Goal: Task Accomplishment & Management: Manage account settings

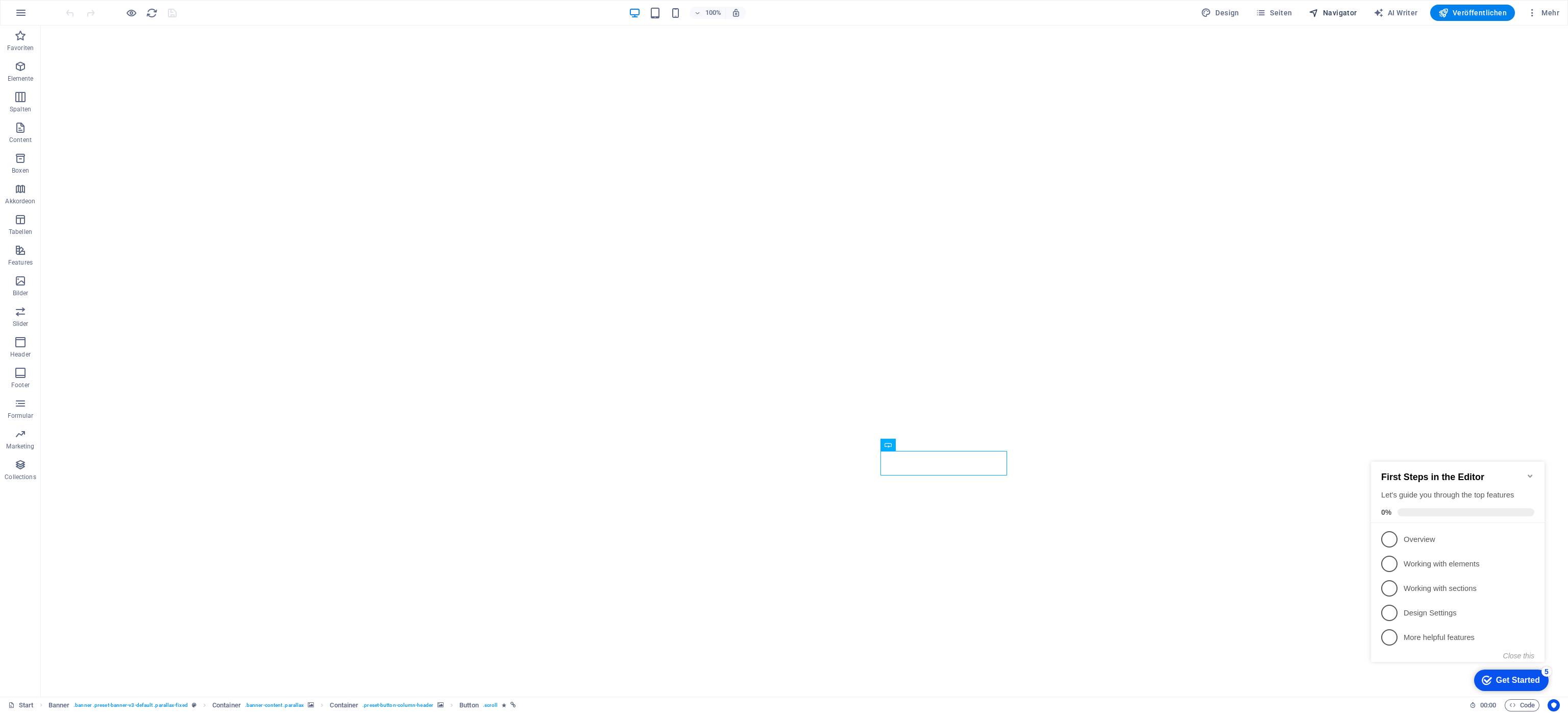
click at [1341, 11] on span "Navigator" at bounding box center [1332, 12] width 48 height 11
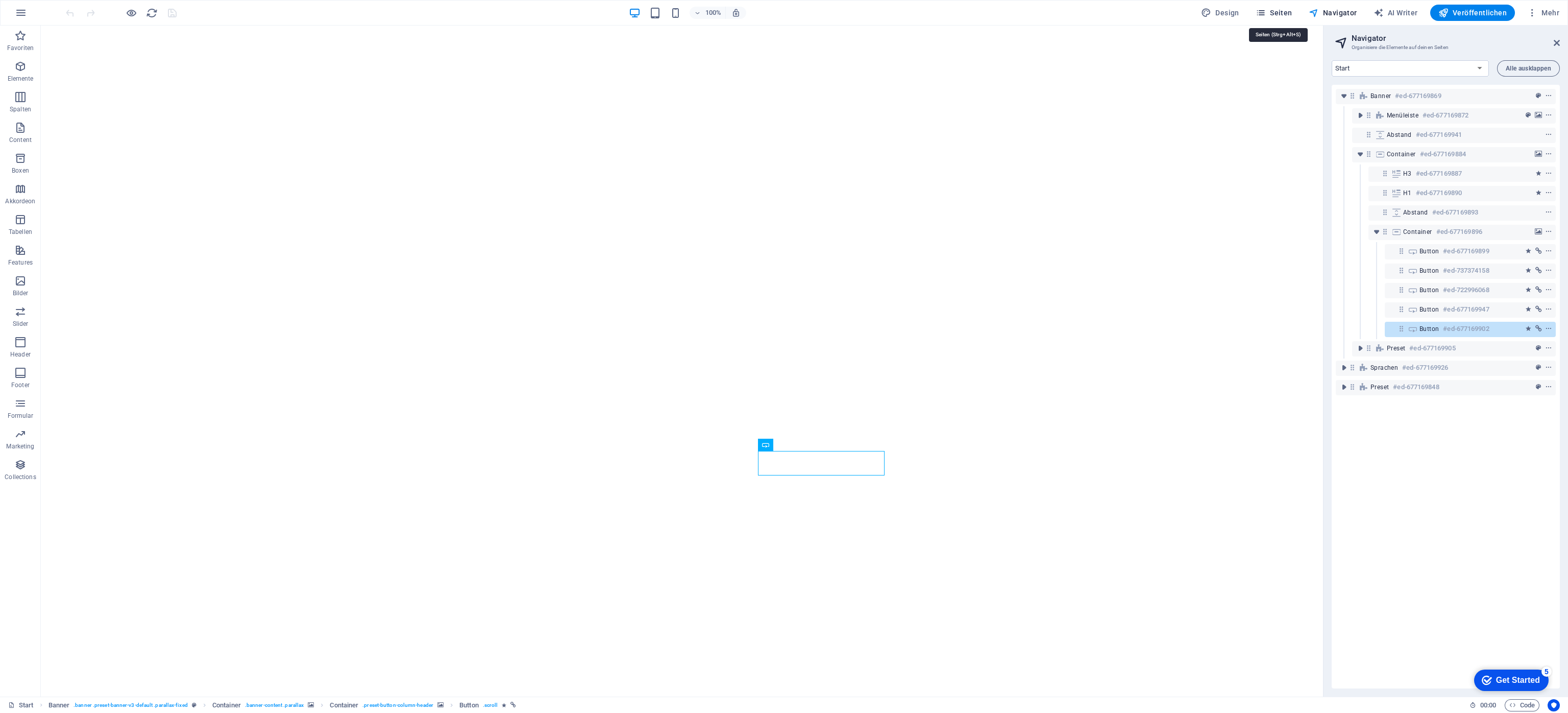
click at [1264, 9] on icon "button" at bounding box center [1260, 12] width 11 height 11
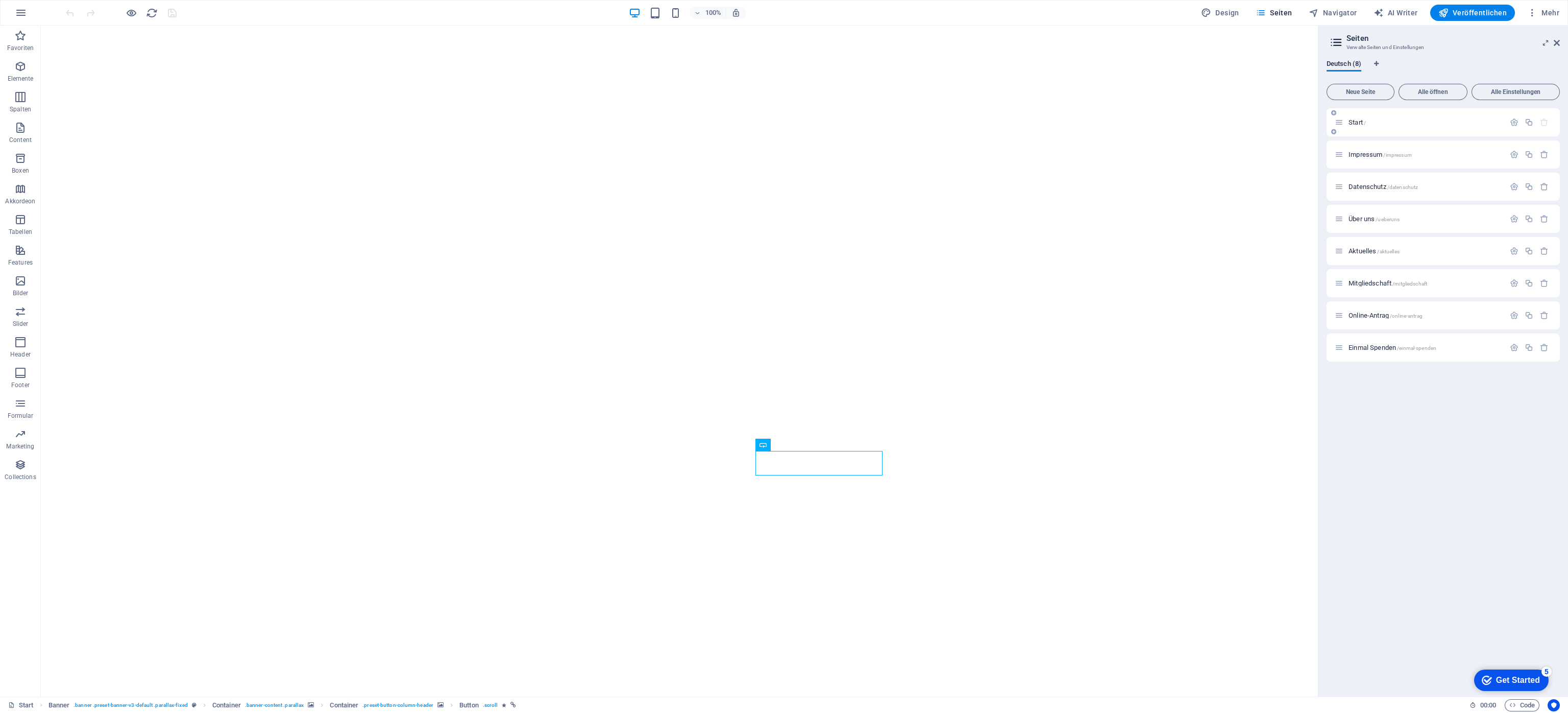
click at [1358, 122] on span "Start /" at bounding box center [1357, 122] width 17 height 7
click at [1357, 122] on span "Start /" at bounding box center [1357, 122] width 17 height 7
click at [797, 445] on icon at bounding box center [798, 444] width 6 height 11
click at [828, 484] on link "⏎ Bearbeiten" at bounding box center [837, 485] width 78 height 16
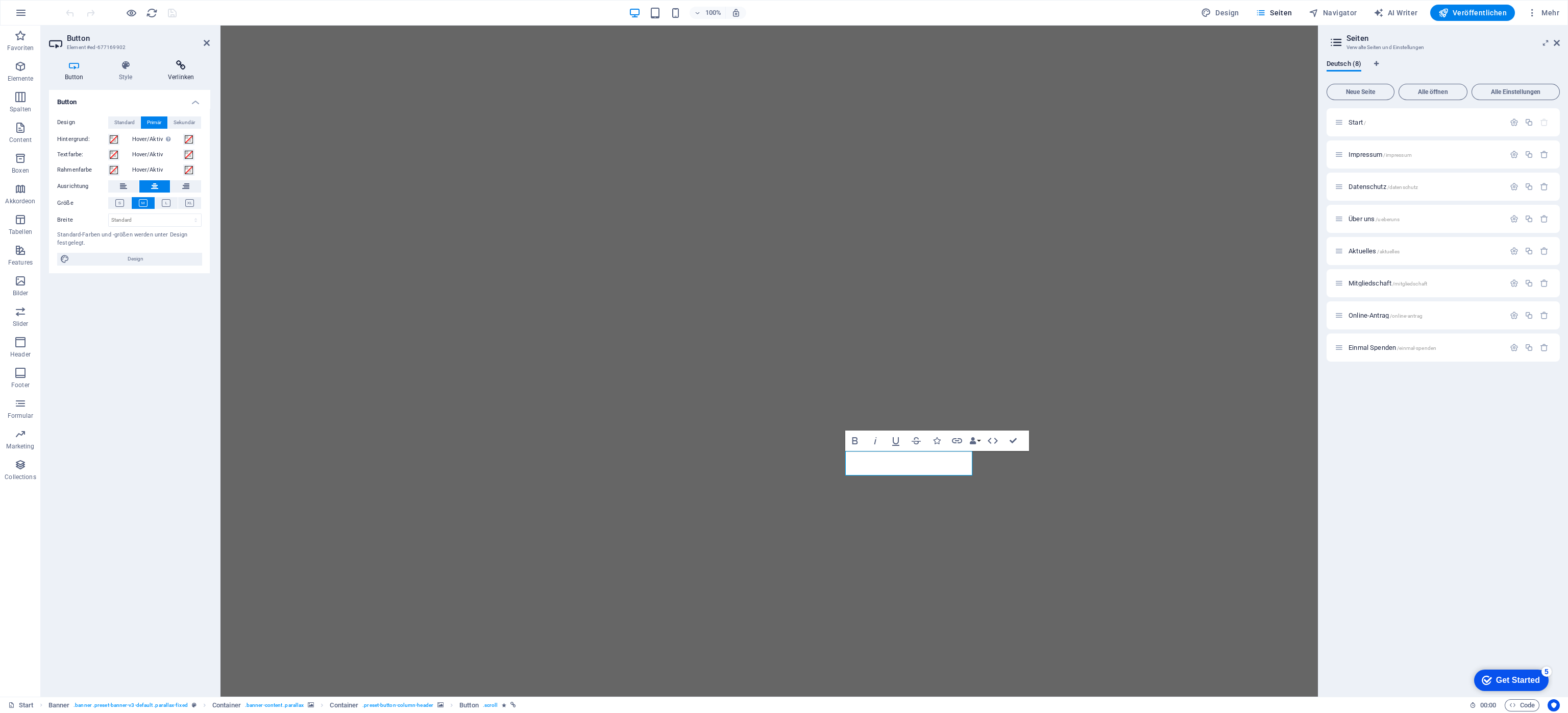
click at [189, 73] on h4 "Verlinken" at bounding box center [180, 71] width 58 height 21
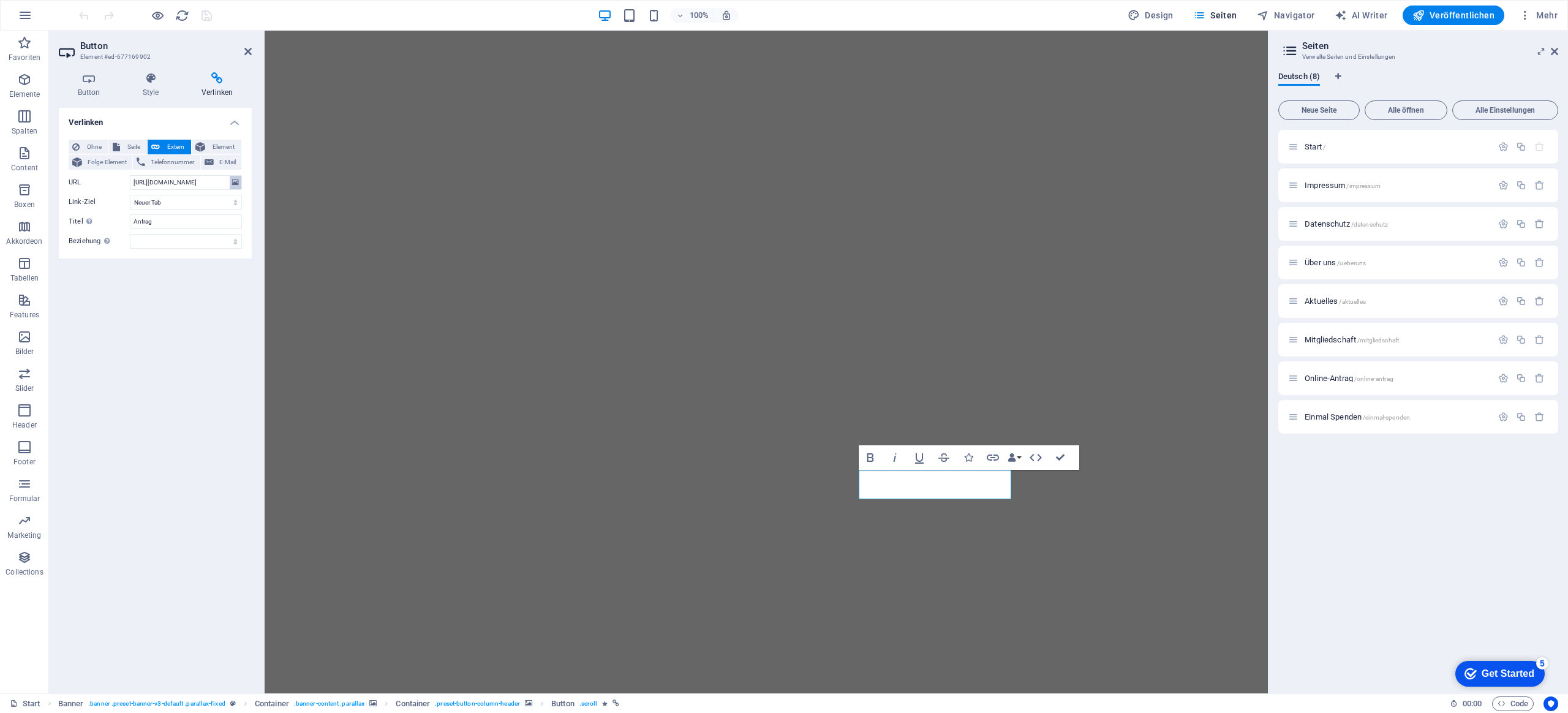
click at [236, 179] on icon at bounding box center [235, 182] width 7 height 14
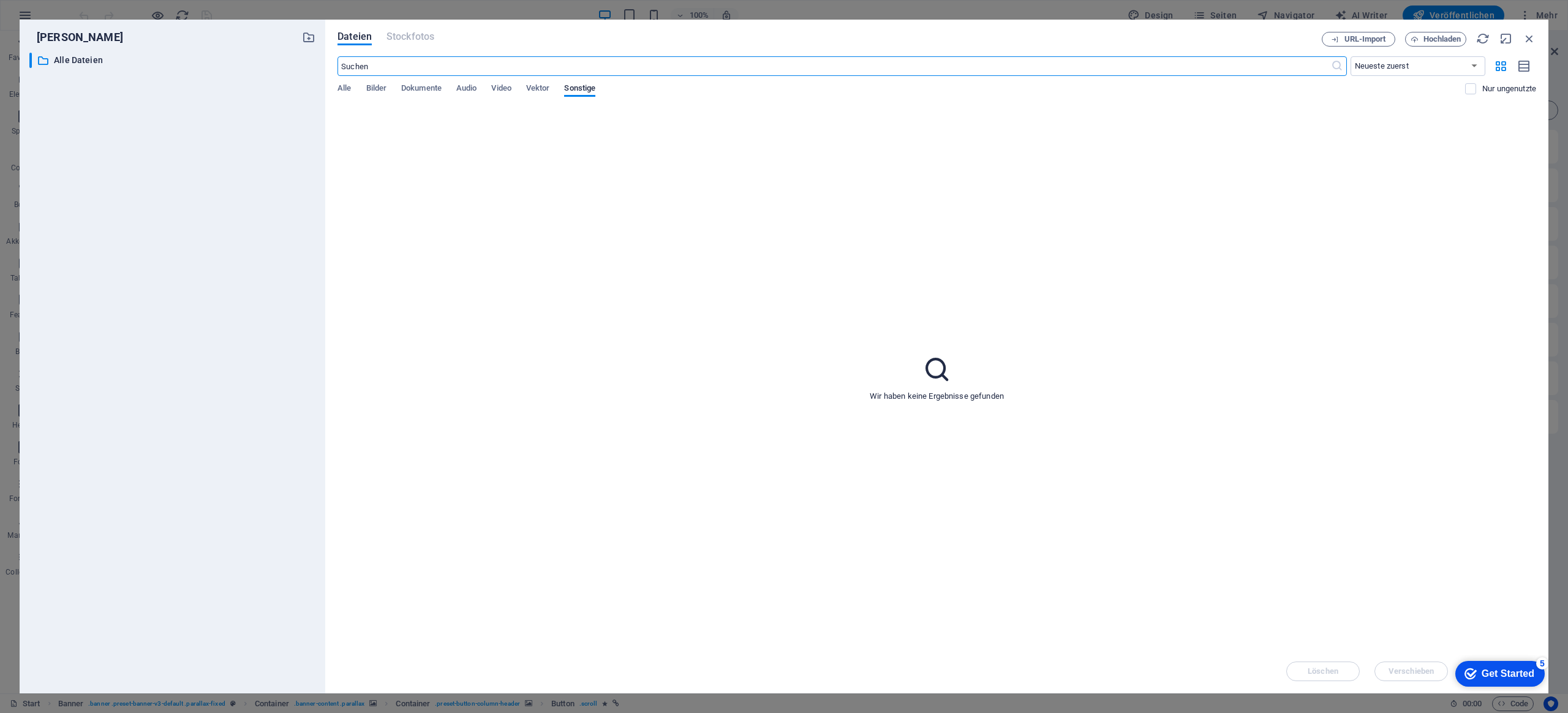
click at [65, 50] on div "[PERSON_NAME] ​ Alle Dateien Alle Dateien" at bounding box center [172, 356] width 286 height 654
click at [70, 58] on p "Alle Dateien" at bounding box center [173, 60] width 239 height 14
click at [337, 85] on div "Dateien Stockfotos URL-Import Hochladen ​ Neueste zuerst Älteste zuerst Name (A…" at bounding box center [936, 356] width 1223 height 674
click at [432, 81] on div "​ Neueste zuerst Älteste zuerst Name (A-Z) Name (Z-A) Größe (0-9) Größe (9-0) A…" at bounding box center [937, 81] width 1199 height 50
click at [422, 89] on span "Dokumente" at bounding box center [421, 90] width 40 height 18
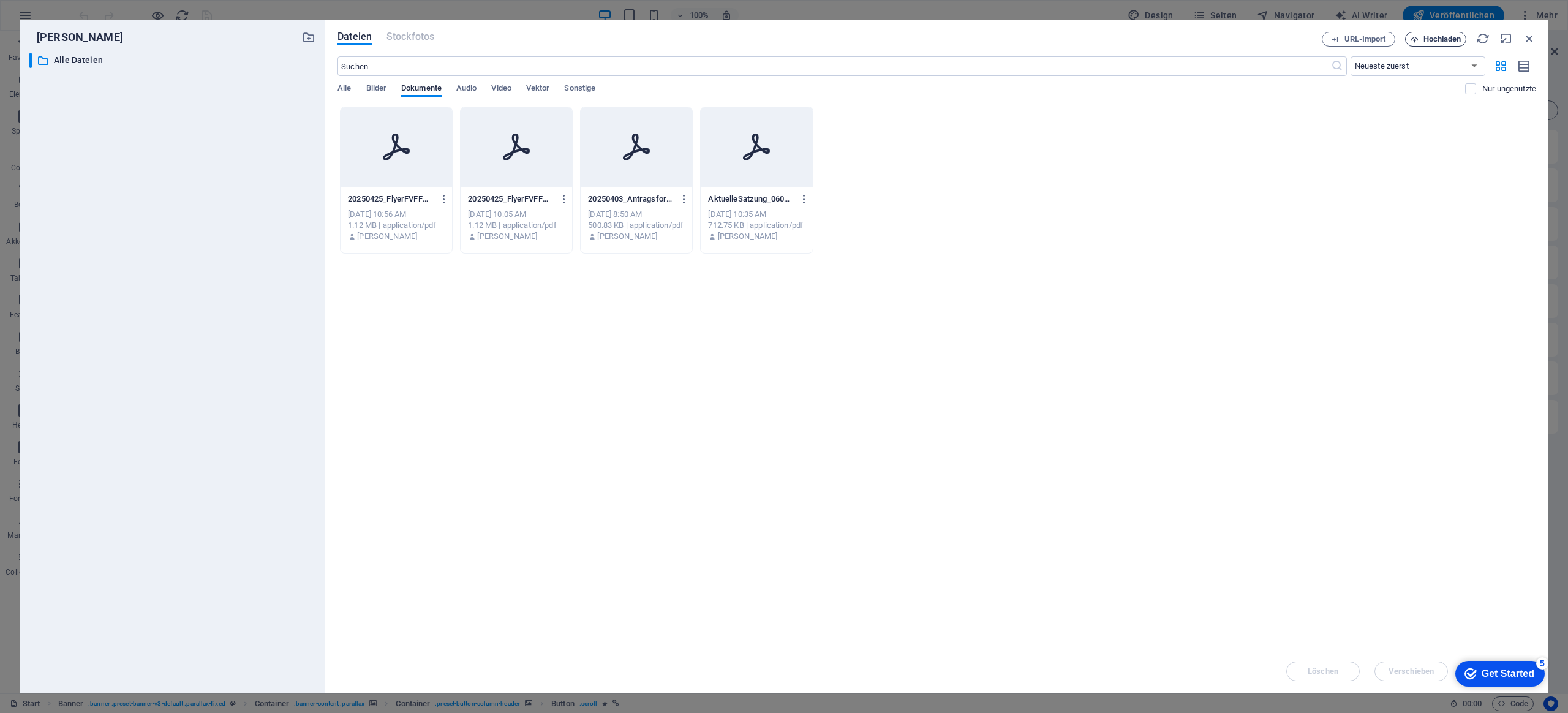
click at [1441, 37] on span "Hochladen" at bounding box center [1442, 39] width 38 height 8
type input "[URL][DOMAIN_NAME]"
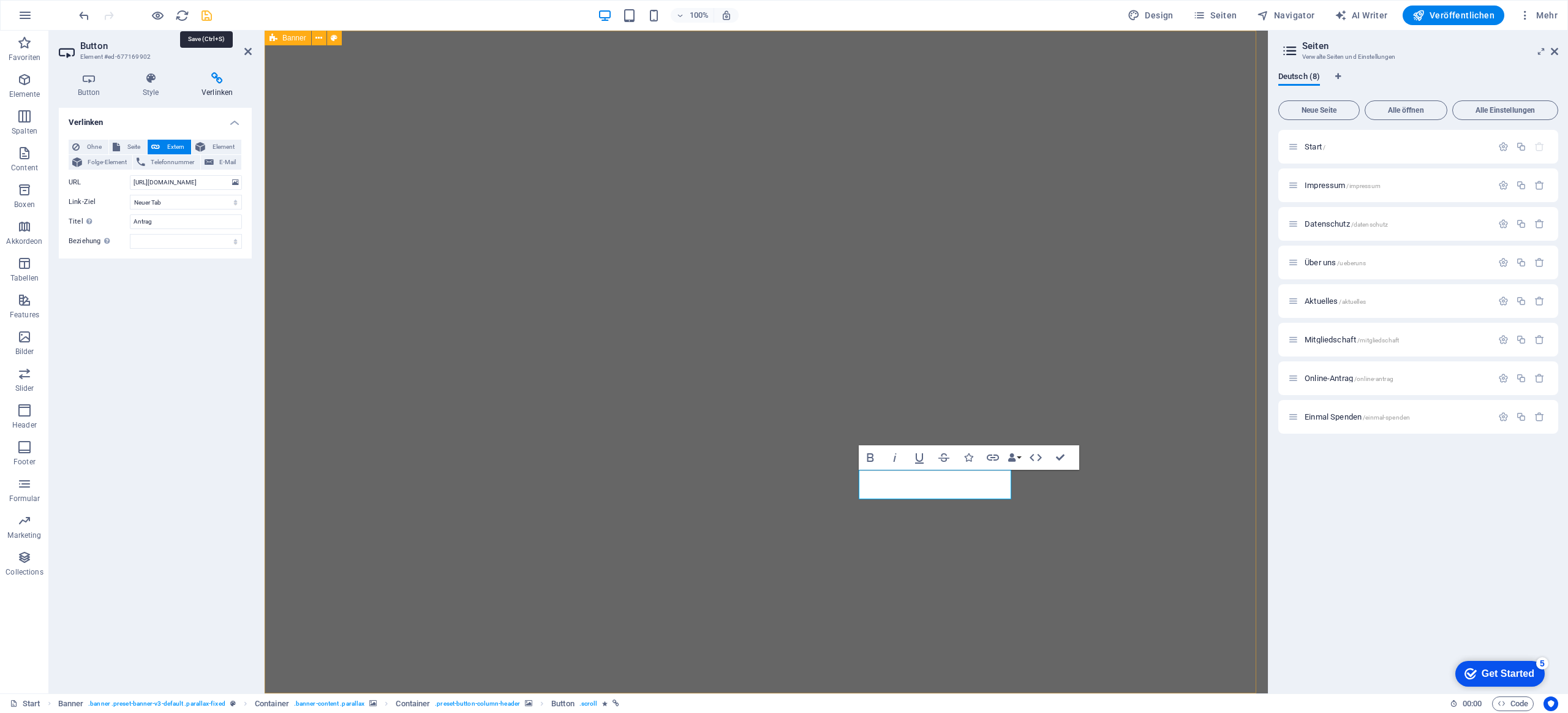
click at [206, 15] on icon "save" at bounding box center [207, 16] width 14 height 14
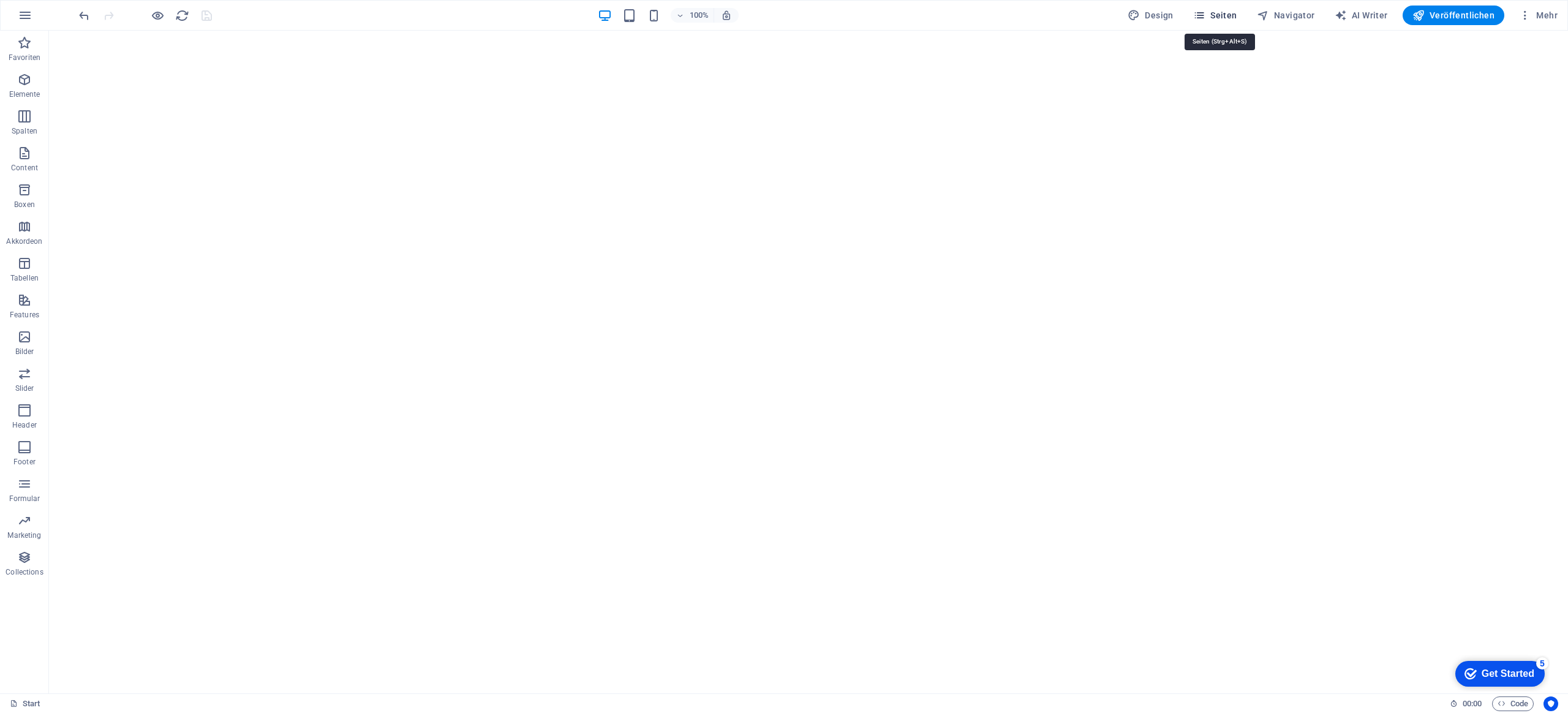
click at [1215, 14] on span "Seiten" at bounding box center [1214, 15] width 44 height 13
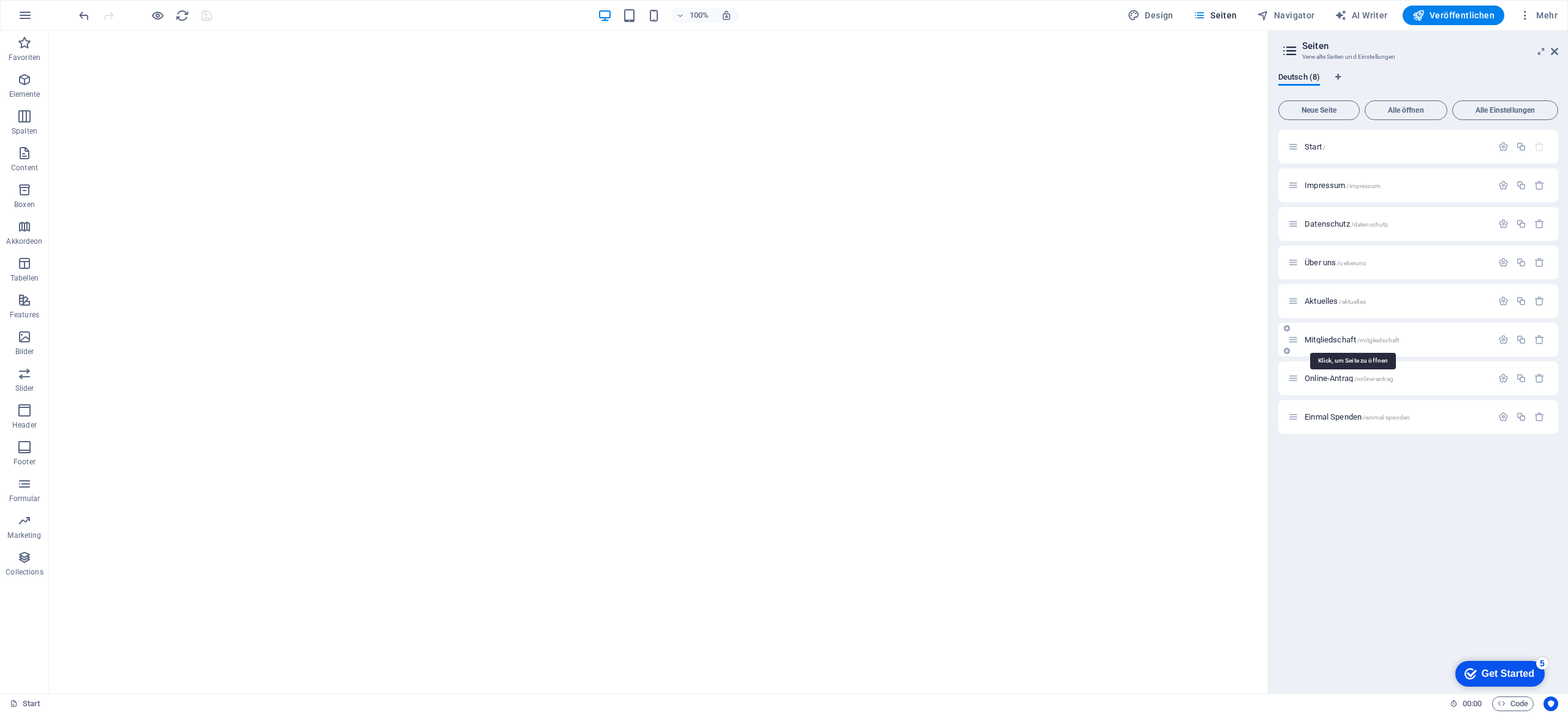
click at [1329, 339] on span "Mitgliedschaft /mitgliedschaft" at bounding box center [1352, 339] width 94 height 9
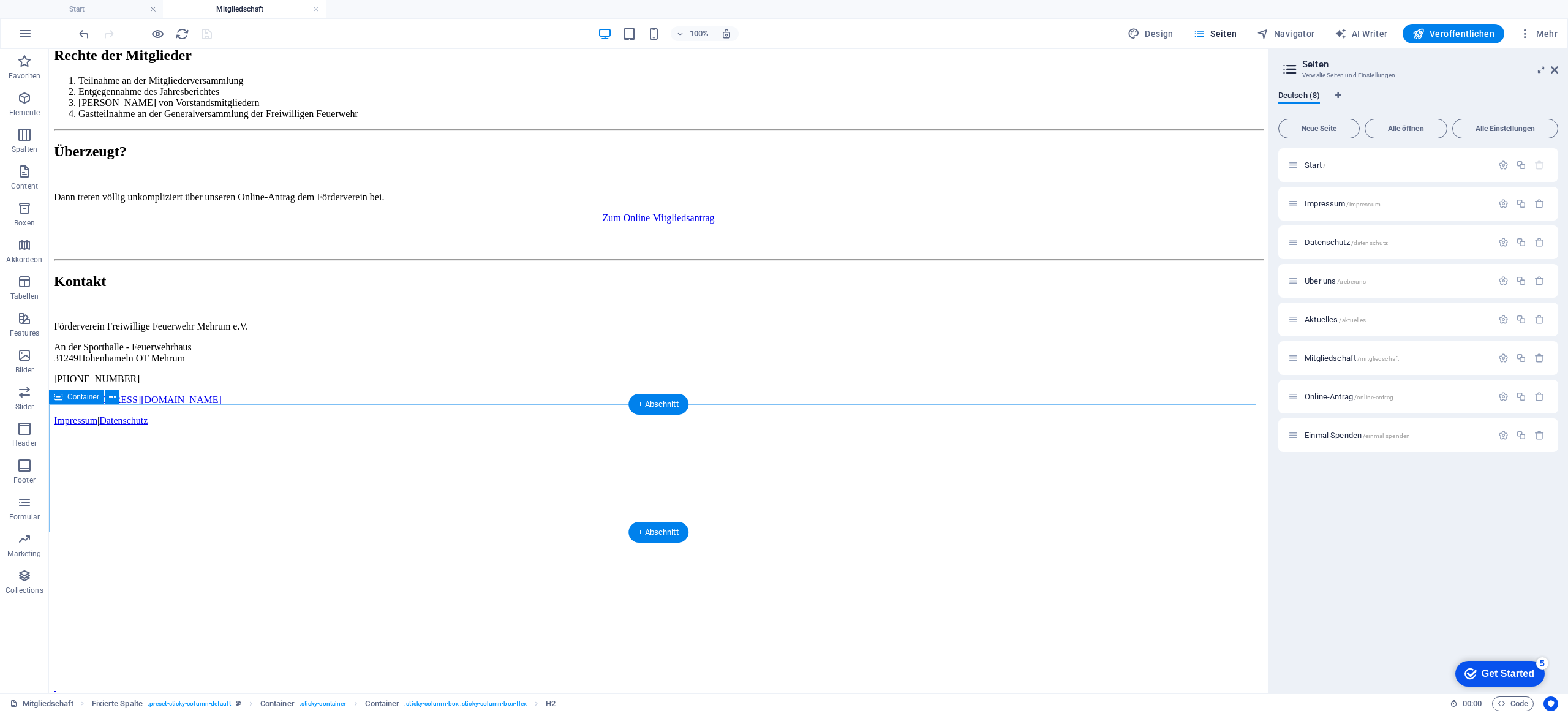
scroll to position [691, 0]
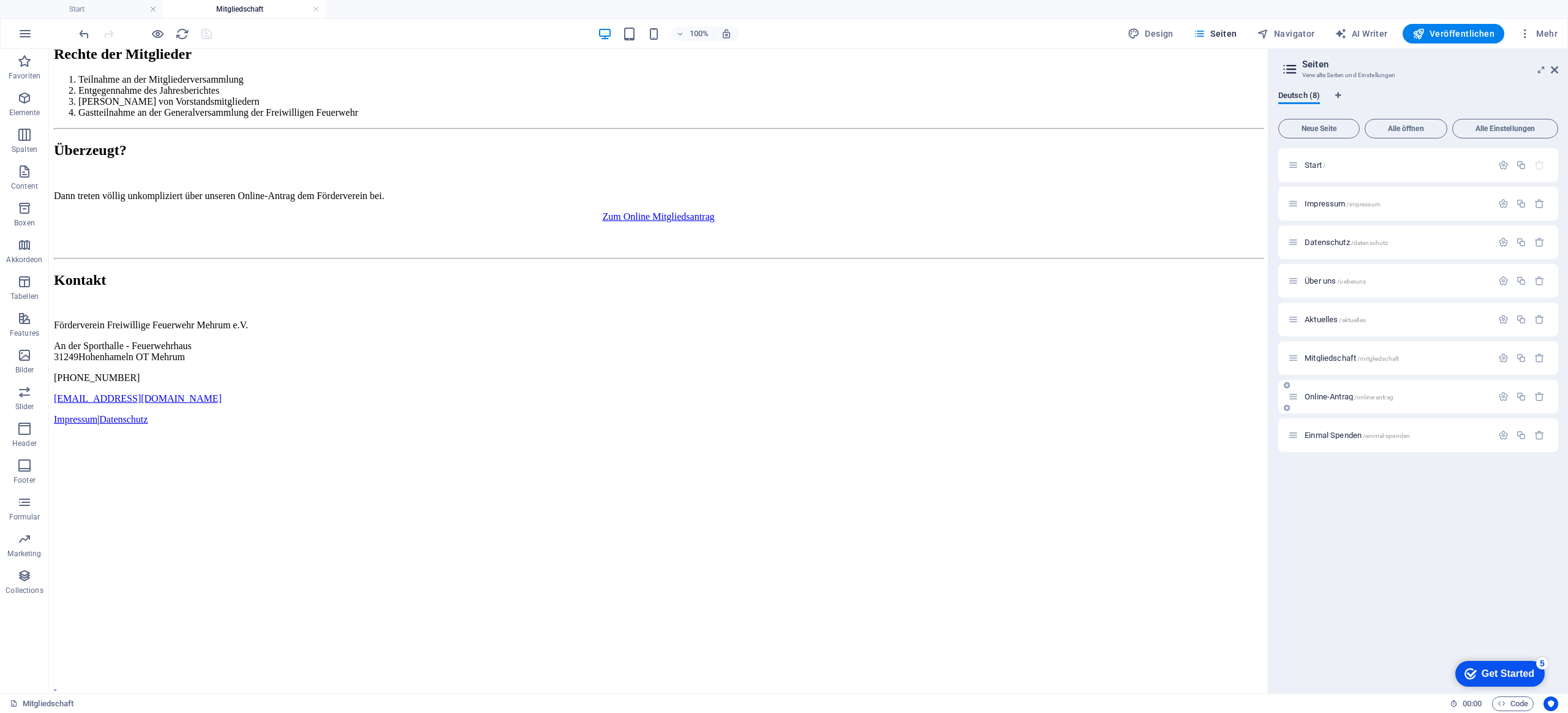
click at [1328, 392] on span "Online-Antrag /online-antrag" at bounding box center [1349, 396] width 89 height 9
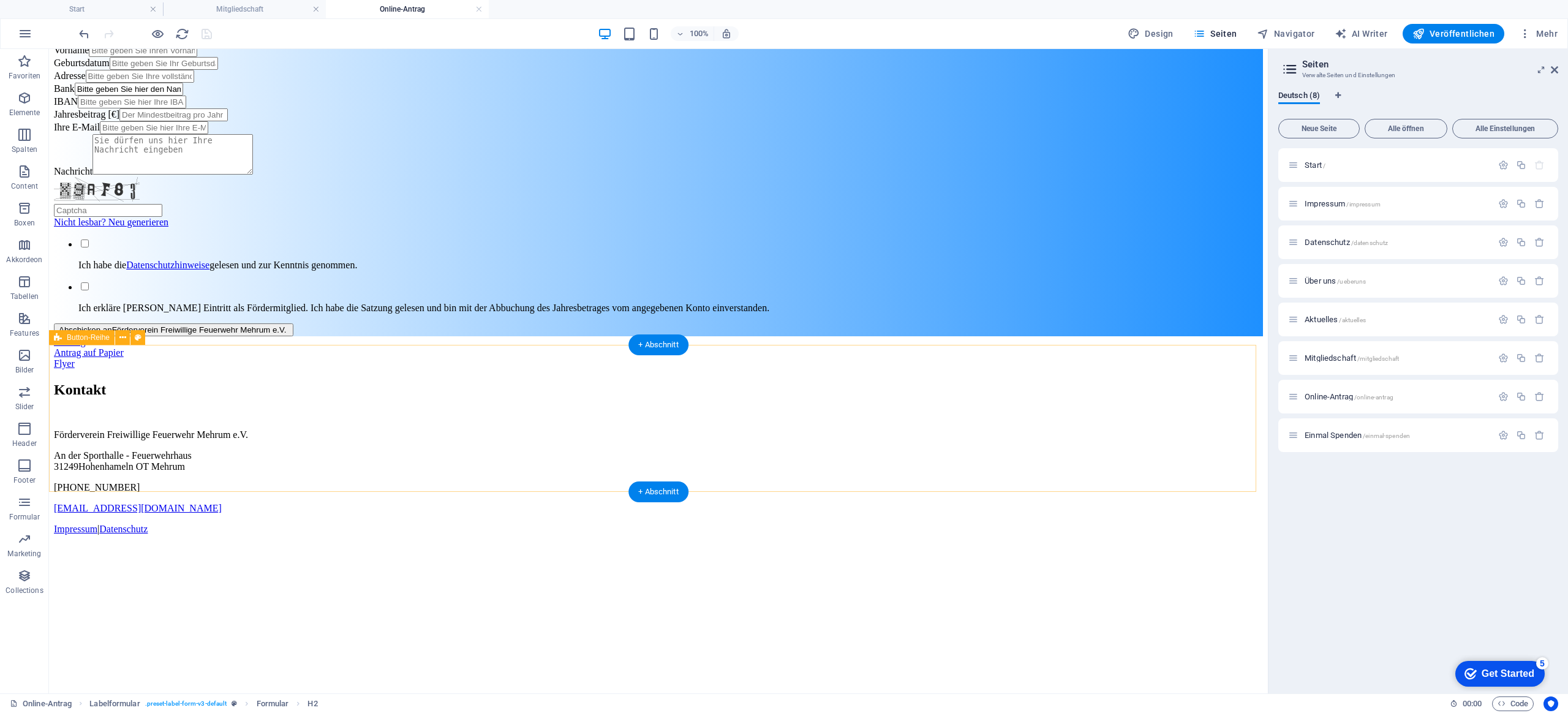
scroll to position [536, 0]
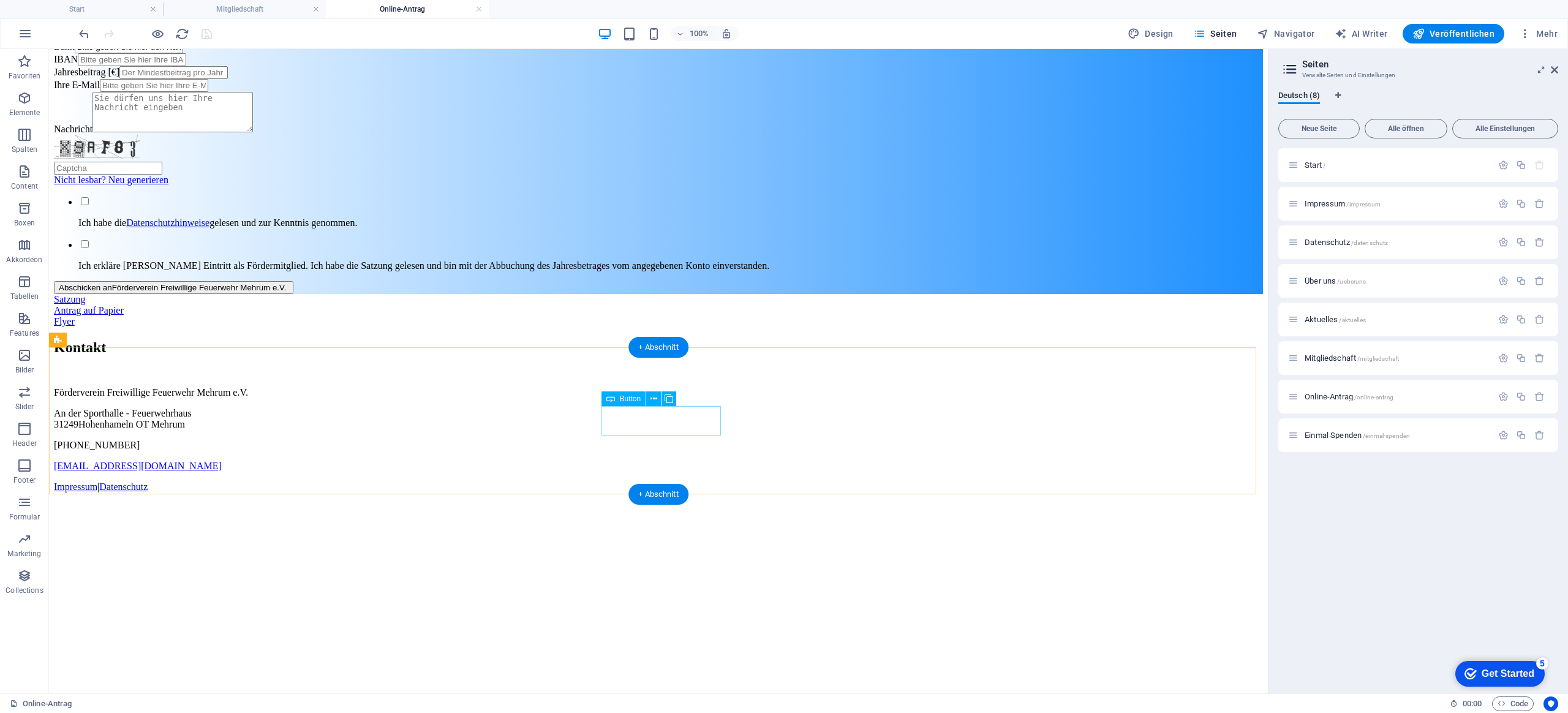
click at [643, 316] on div "Antrag auf Papier" at bounding box center [658, 309] width 1209 height 11
click at [649, 397] on button at bounding box center [653, 399] width 15 height 15
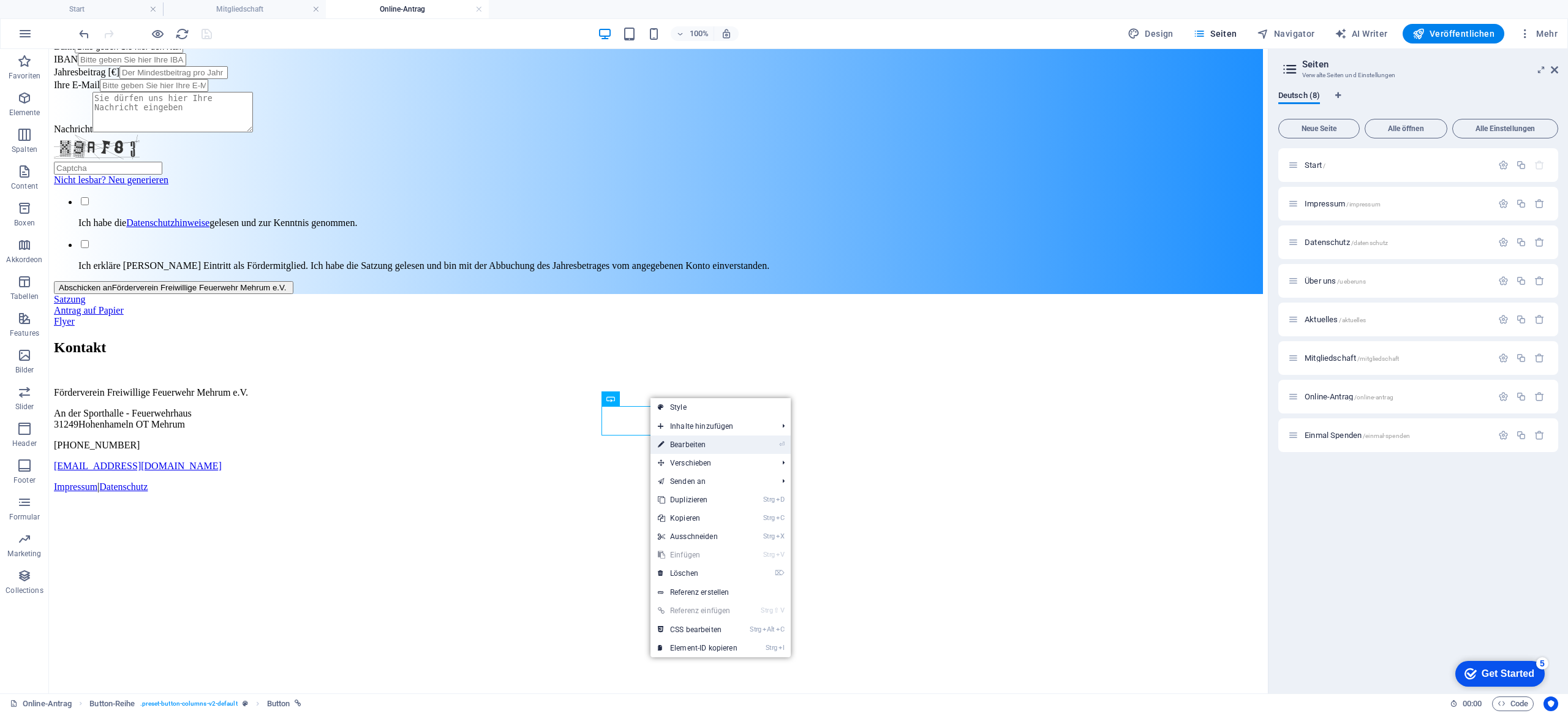
click at [696, 441] on link "⏎ Bearbeiten" at bounding box center [697, 445] width 94 height 19
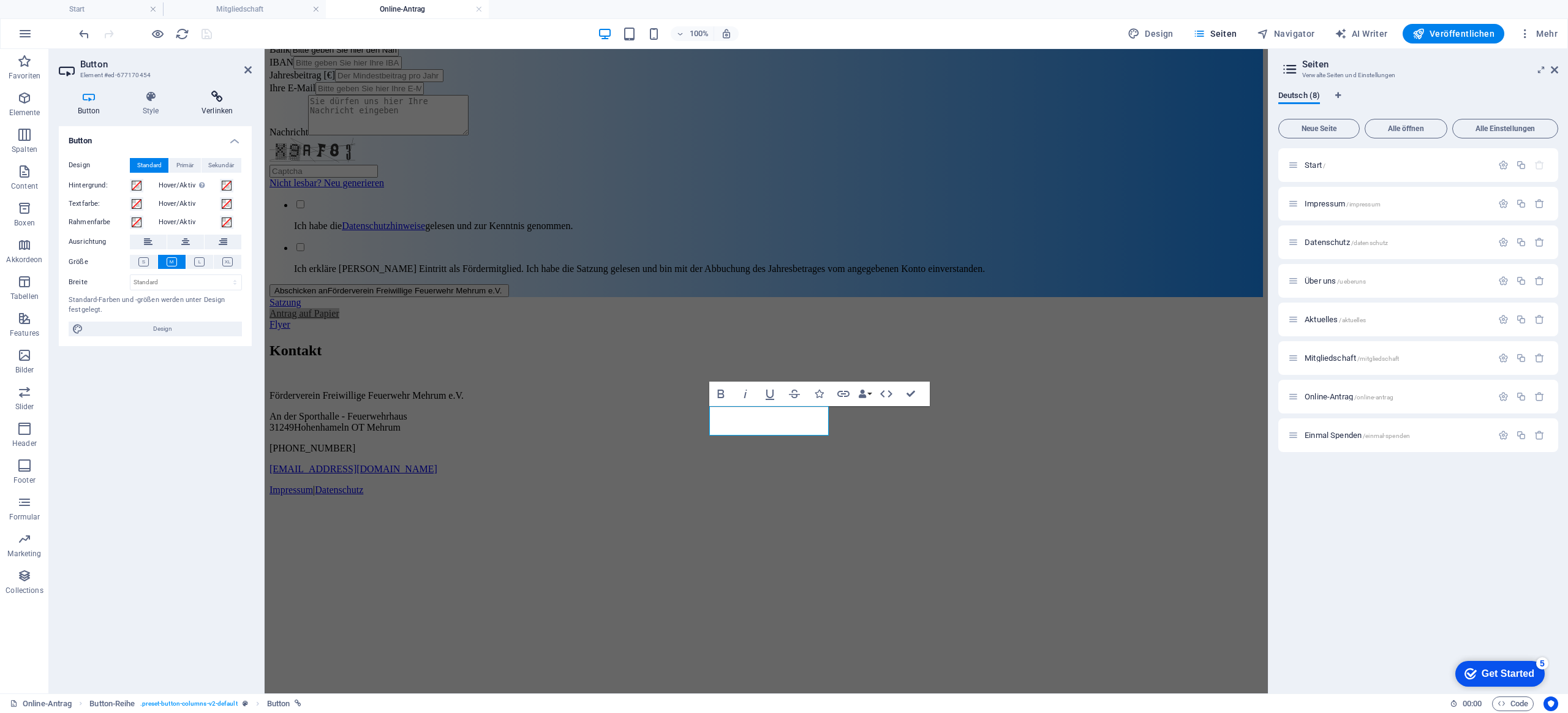
click at [214, 103] on h4 "Verlinken" at bounding box center [216, 104] width 70 height 25
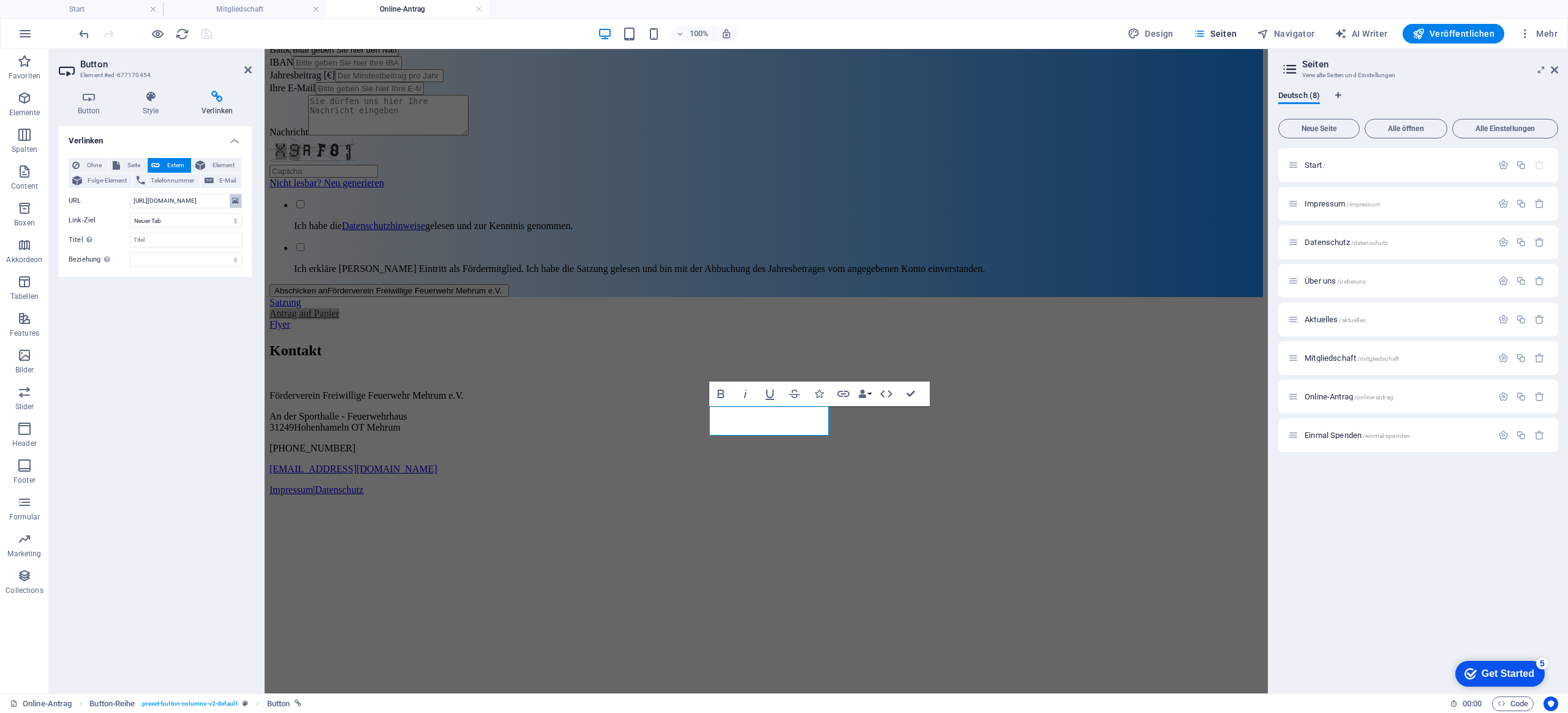
click at [233, 202] on icon at bounding box center [235, 201] width 7 height 14
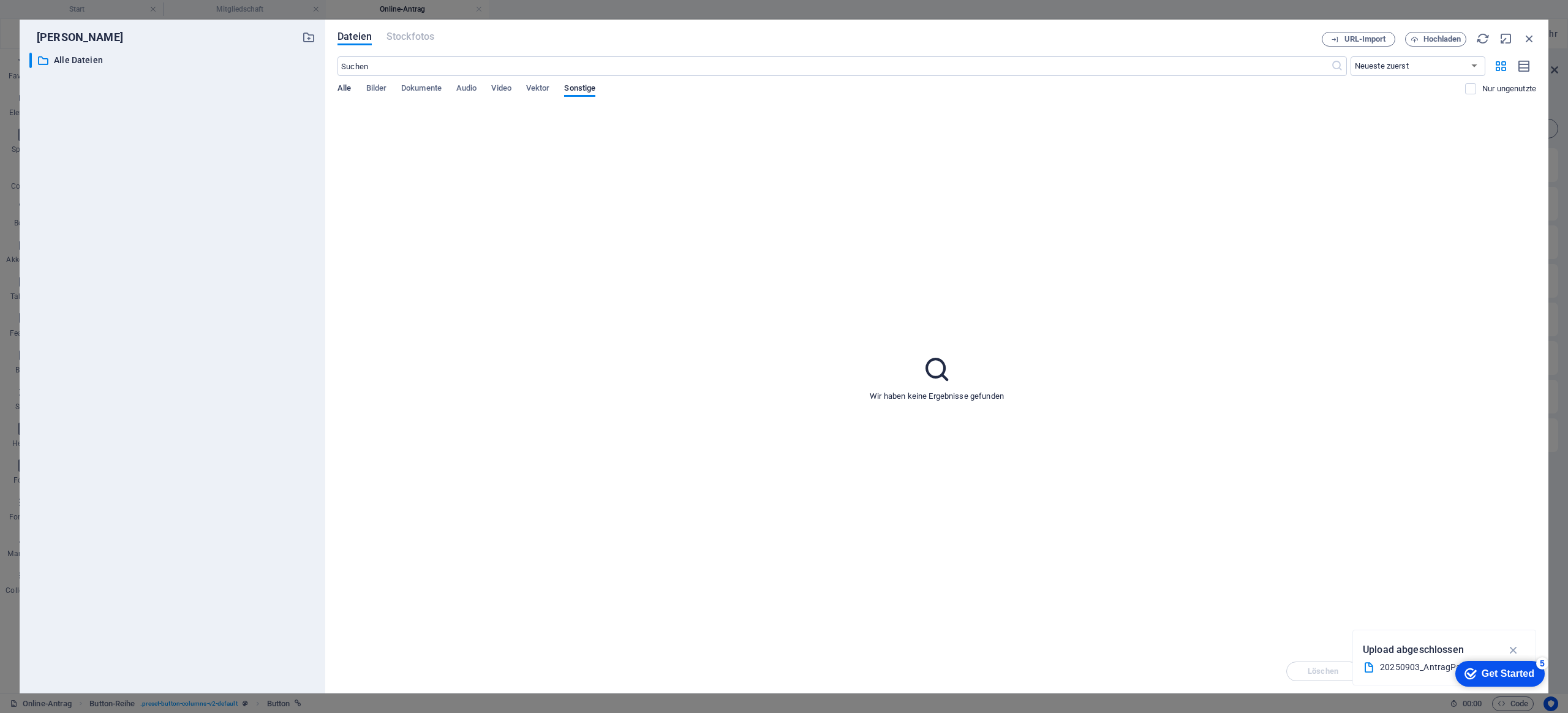
click at [343, 91] on span "Alle" at bounding box center [345, 90] width 14 height 18
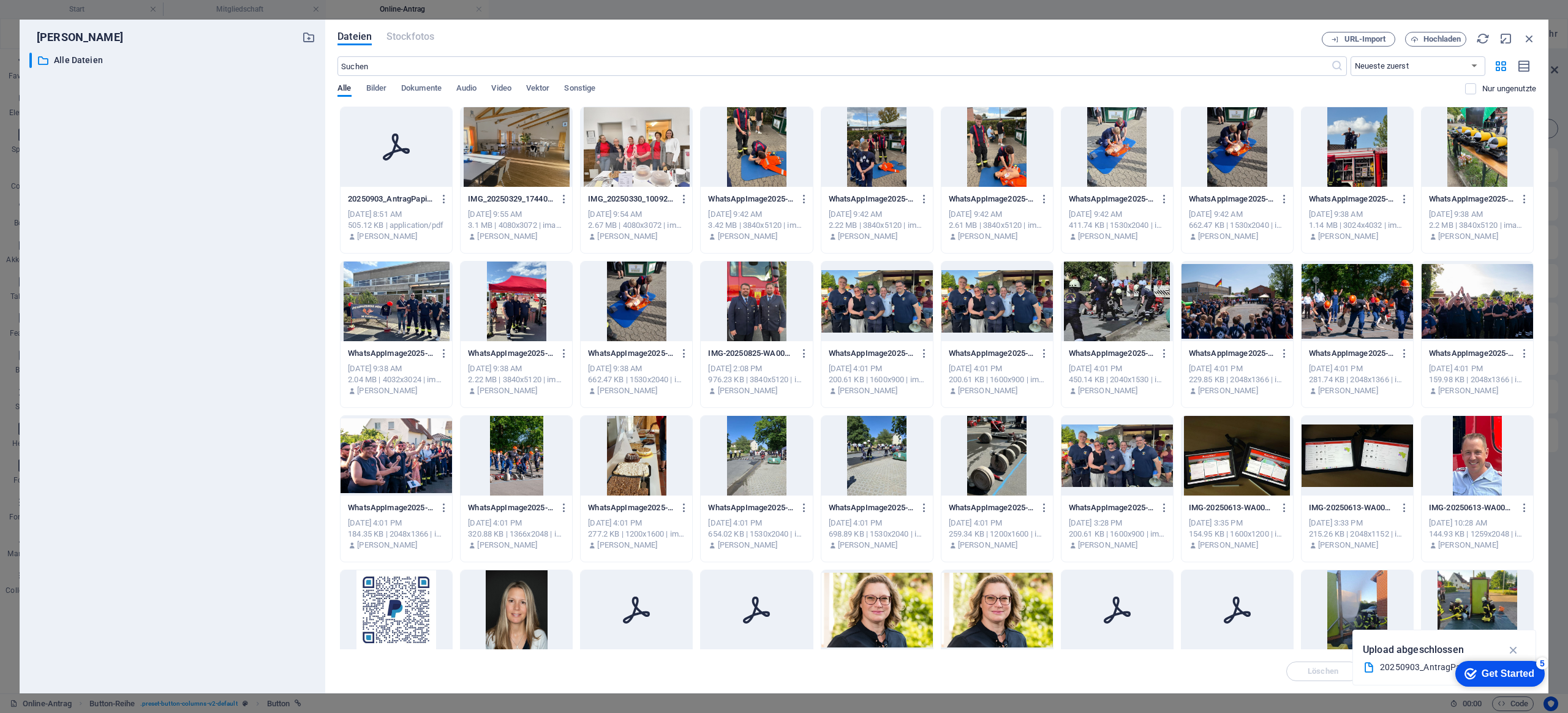
click at [384, 133] on icon at bounding box center [397, 147] width 29 height 29
click at [393, 143] on icon at bounding box center [397, 147] width 29 height 29
drag, startPoint x: 393, startPoint y: 143, endPoint x: 125, endPoint y: 96, distance: 272.1
click at [393, 143] on icon at bounding box center [397, 147] width 29 height 29
type input "[URL][DOMAIN_NAME]"
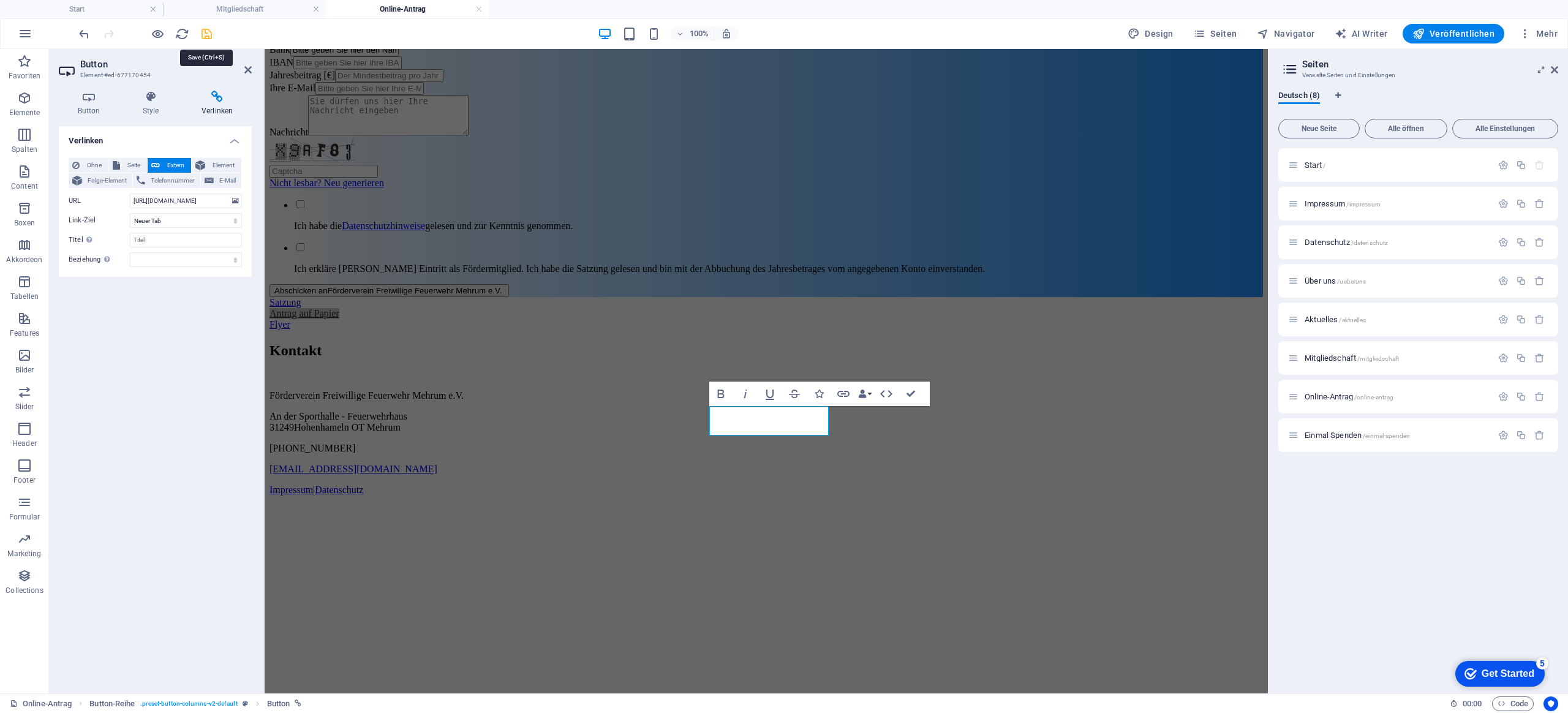
click at [207, 30] on icon "save" at bounding box center [207, 34] width 14 height 14
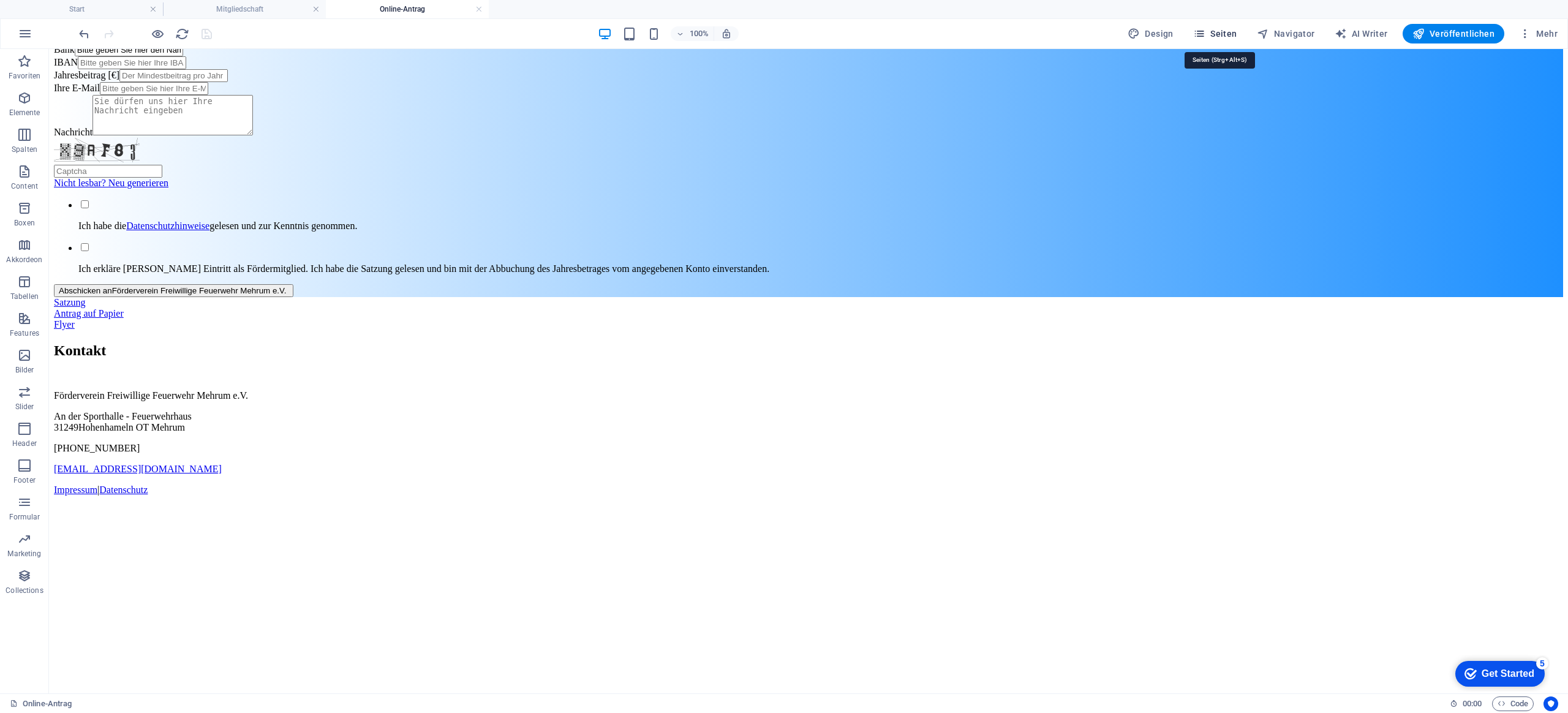
click at [1206, 29] on icon "button" at bounding box center [1199, 33] width 13 height 13
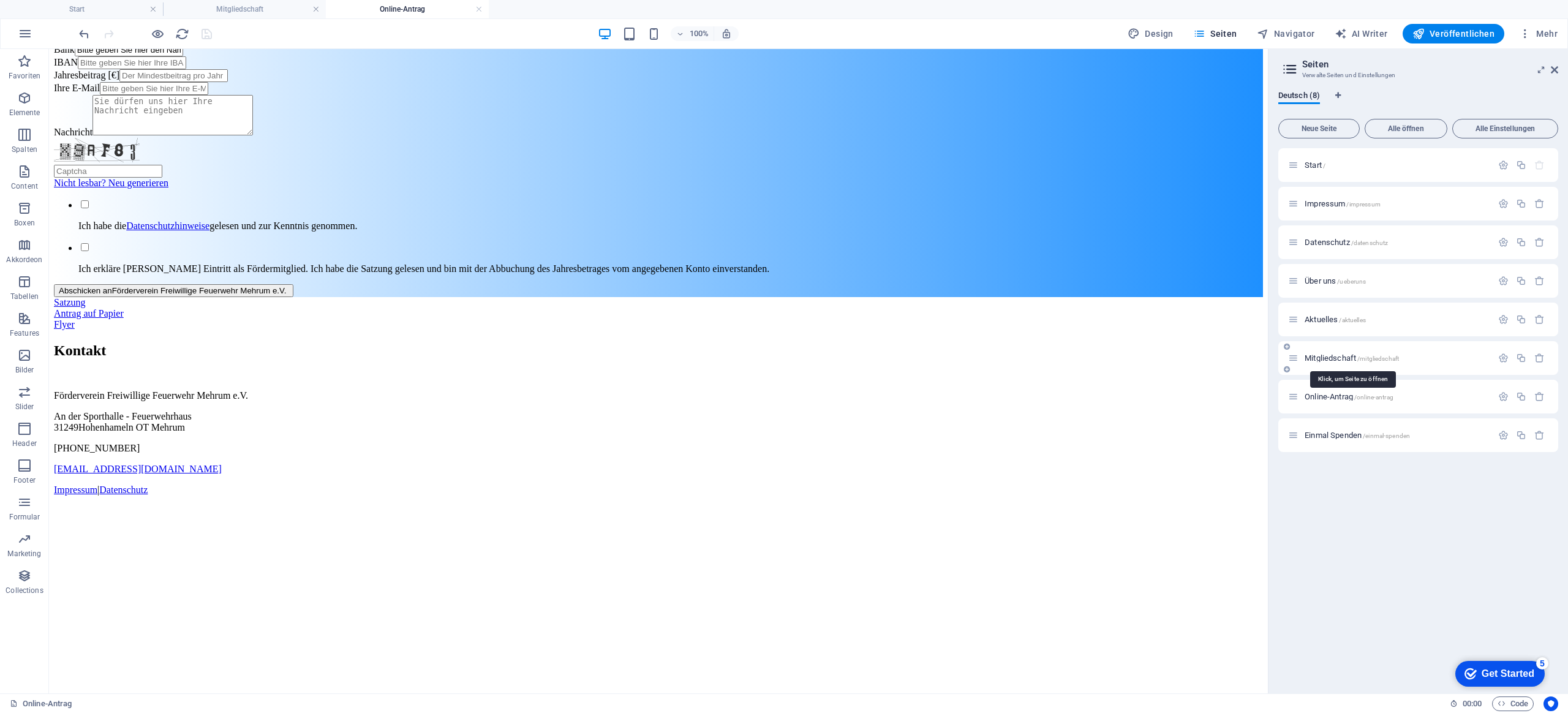
click at [1328, 356] on span "Mitgliedschaft /mitgliedschaft" at bounding box center [1352, 357] width 94 height 9
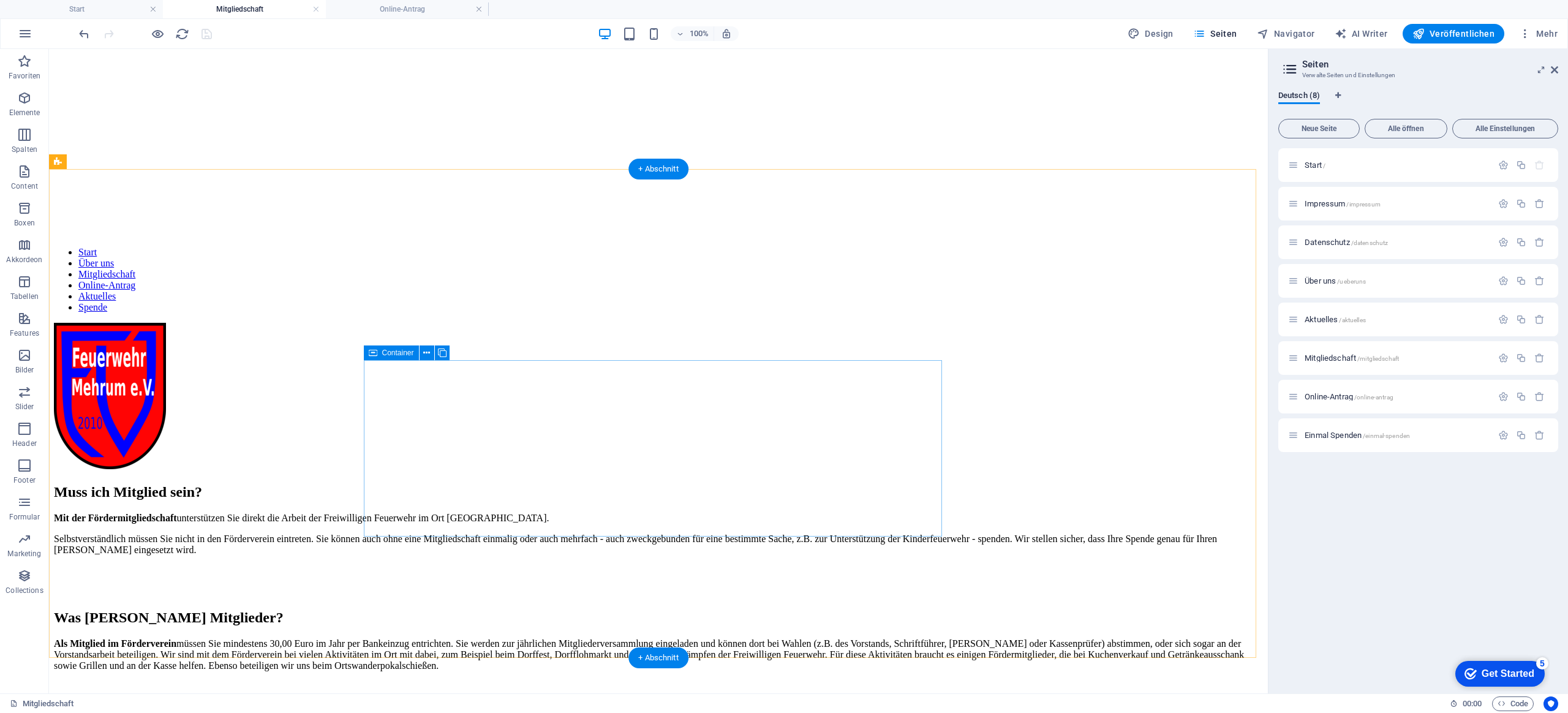
scroll to position [0, 0]
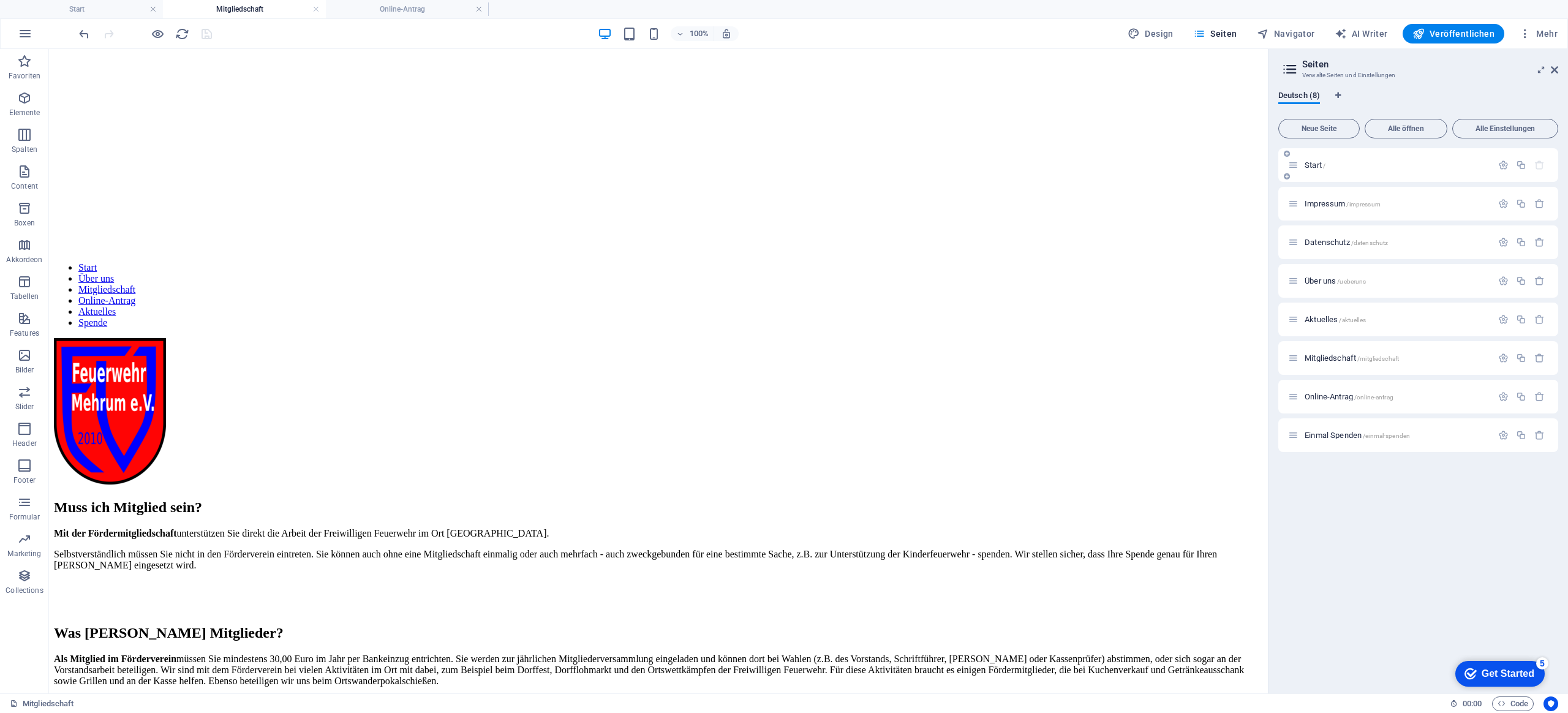
click at [1311, 165] on span "Start /" at bounding box center [1314, 165] width 21 height 9
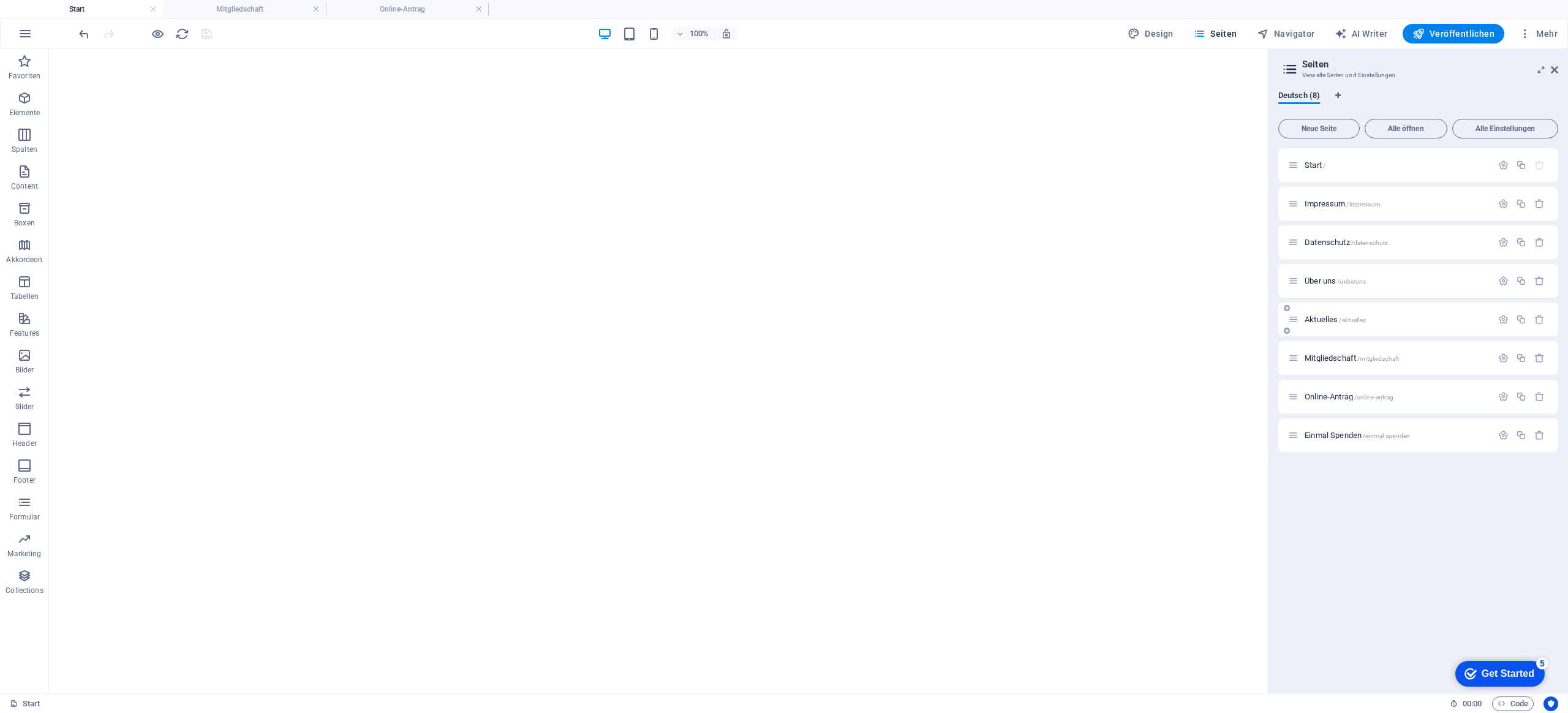
click at [1317, 317] on span "Aktuelles /aktuelles" at bounding box center [1335, 318] width 62 height 9
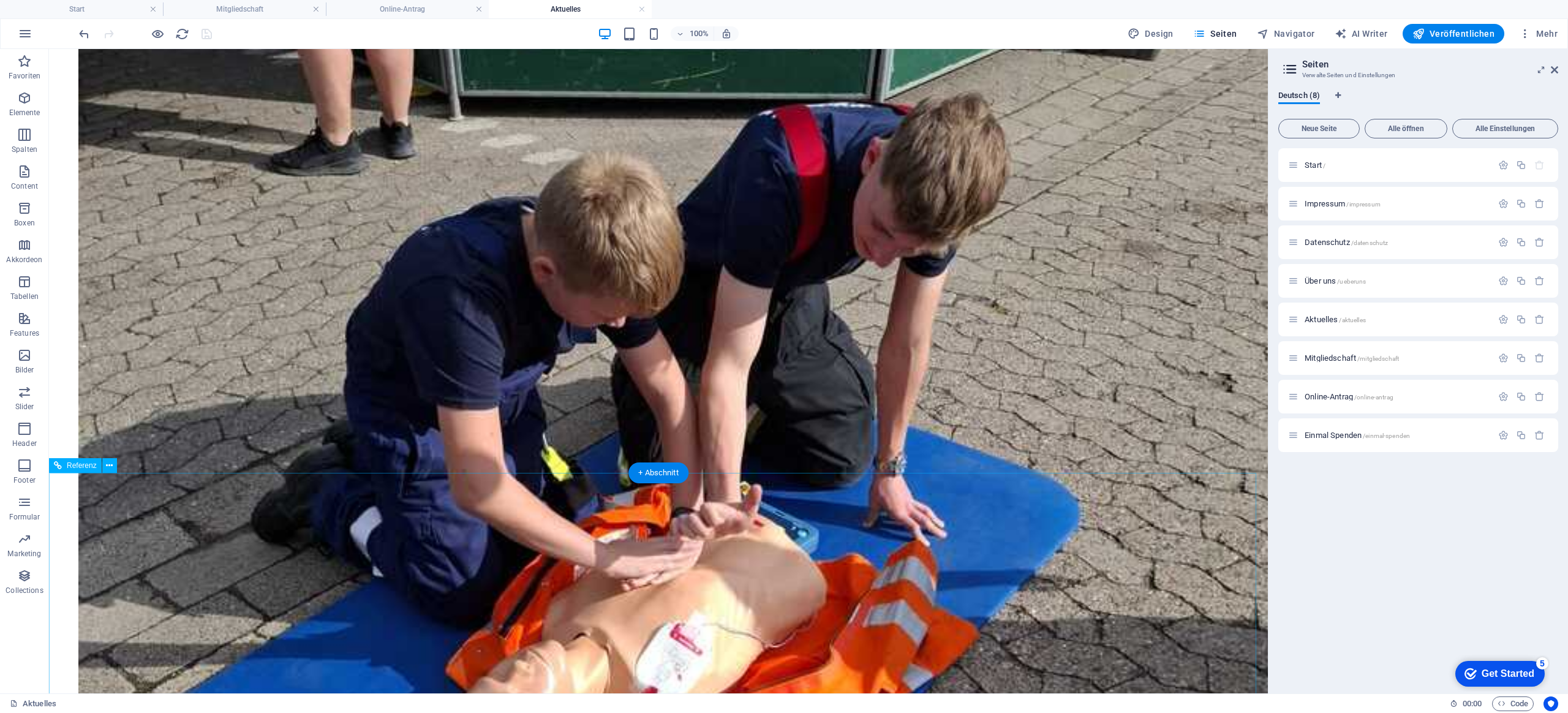
scroll to position [2748, 0]
click at [1444, 30] on span "Veröffentlichen" at bounding box center [1453, 33] width 82 height 13
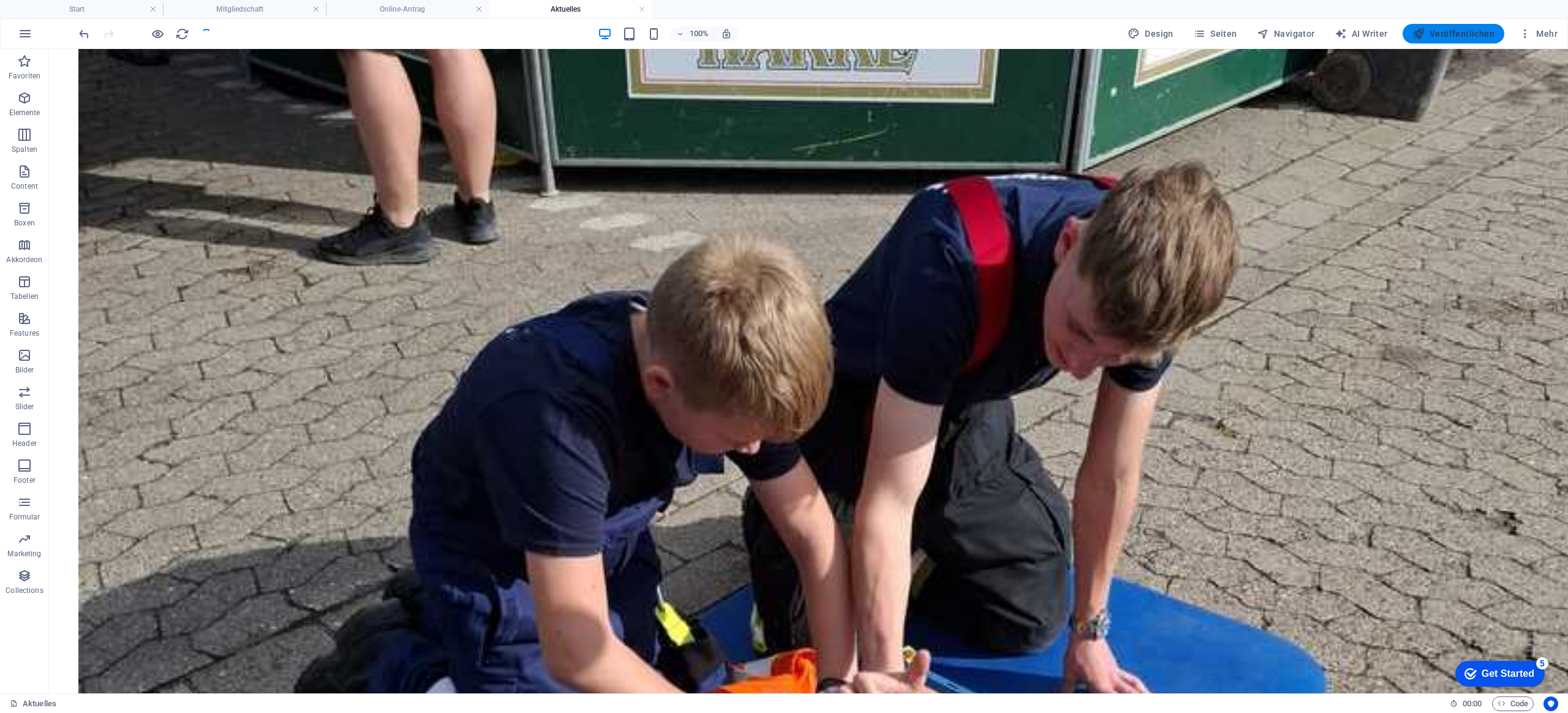
scroll to position [3199, 0]
